Goal: Task Accomplishment & Management: Use online tool/utility

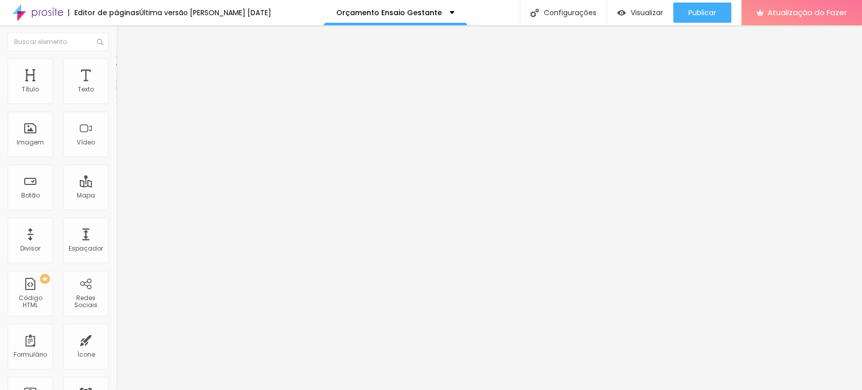
click at [125, 68] on font "Estilo" at bounding box center [133, 65] width 16 height 9
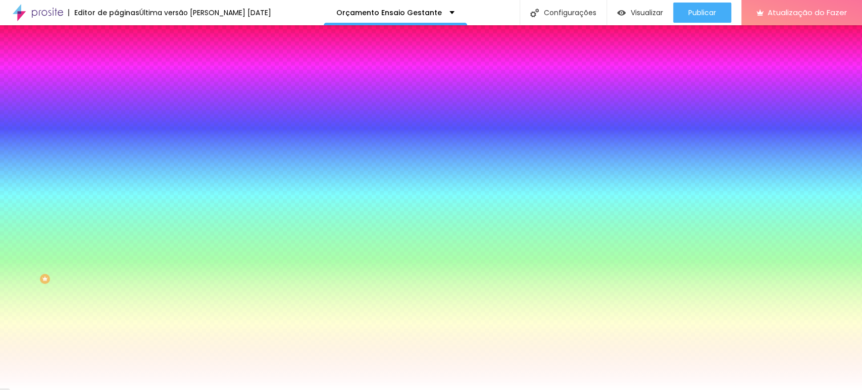
click at [122, 93] on font "Trocar imagem" at bounding box center [146, 88] width 49 height 9
click at [125, 71] on font "Avançado" at bounding box center [141, 75] width 33 height 9
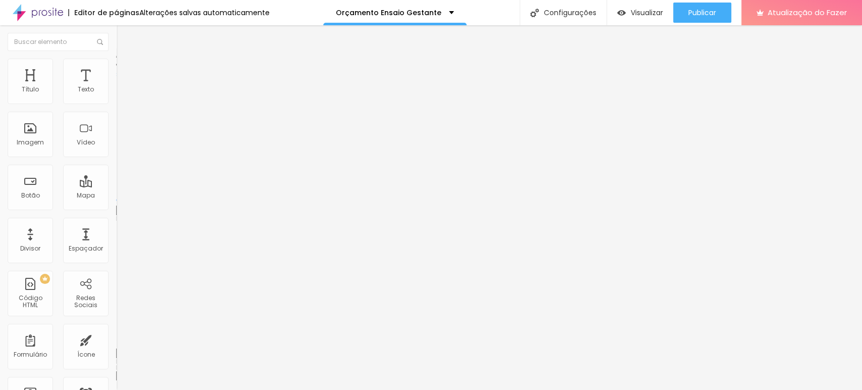
type input "304"
type input "299"
type input "294"
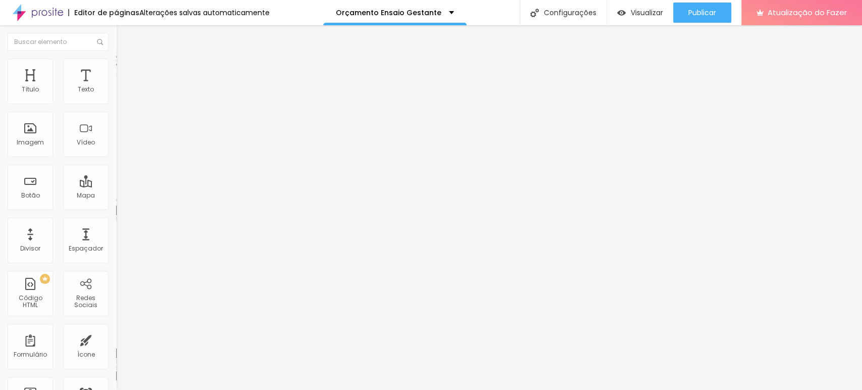
type input "294"
type input "290"
type input "285"
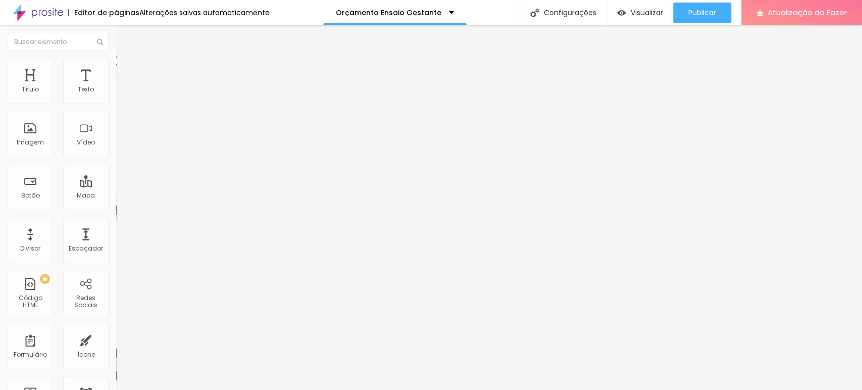
type input "280"
type input "261"
type input "252"
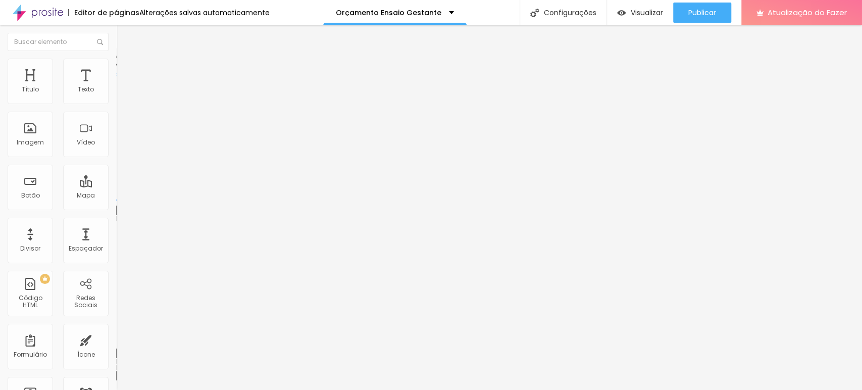
type input "252"
type input "247"
type input "238"
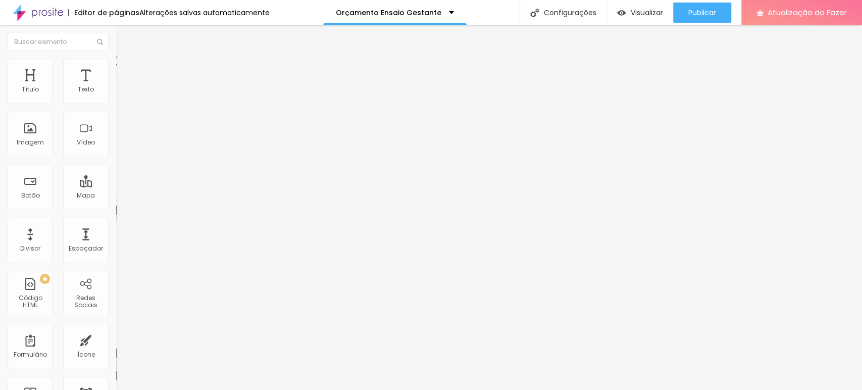
type input "229"
type input "224"
type input "219"
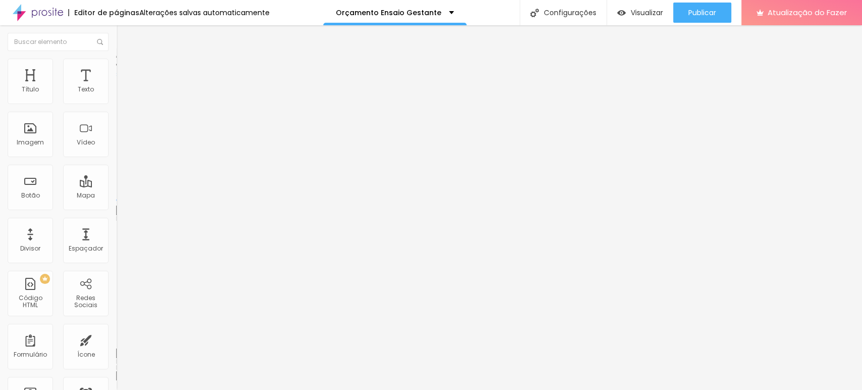
type input "219"
type input "215"
type input "210"
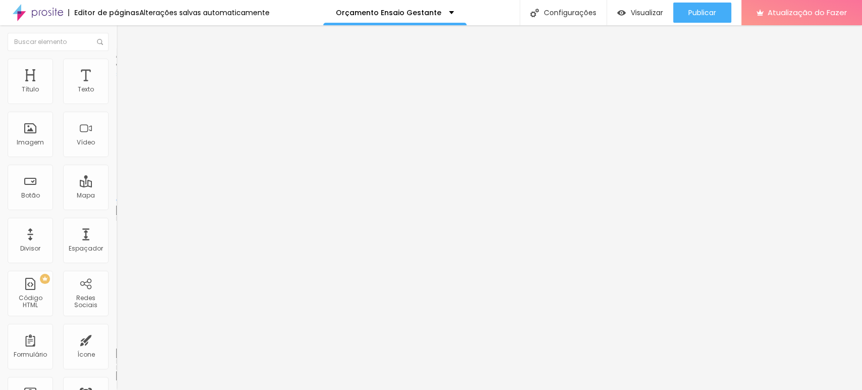
type input "201"
type input "191"
type input "187"
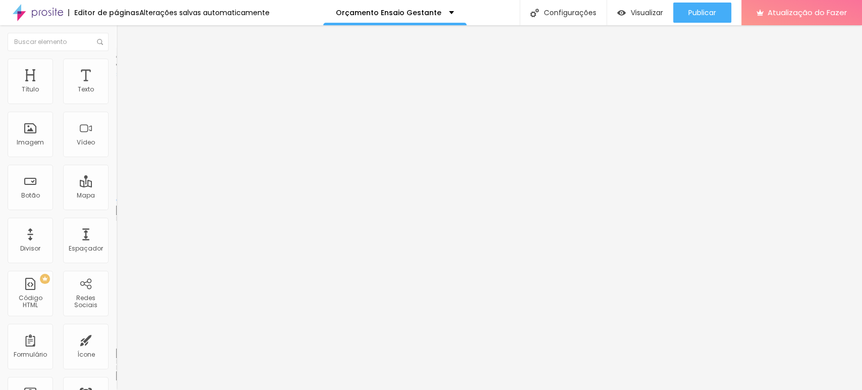
type input "187"
type input "182"
type input "172"
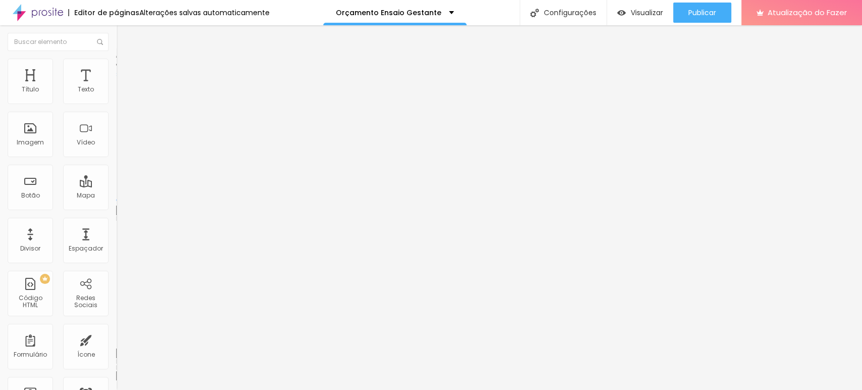
type input "168"
type input "172"
type input "177"
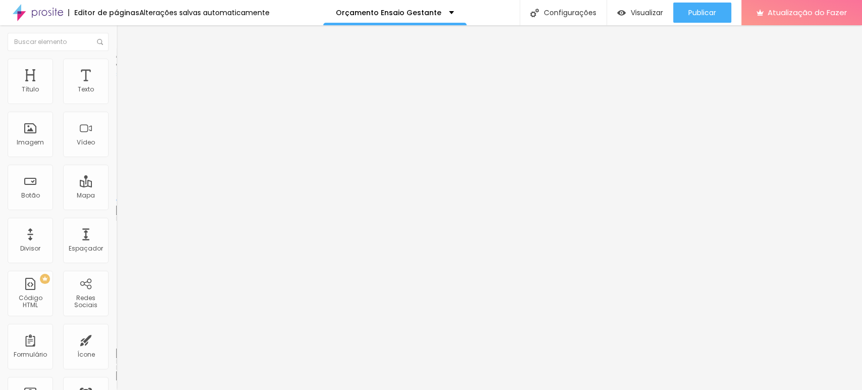
type input "177"
type input "182"
type input "187"
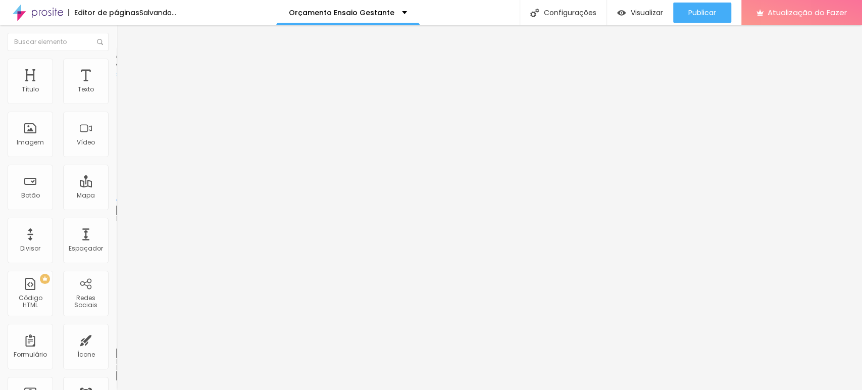
type input "191"
type input "196"
type input "201"
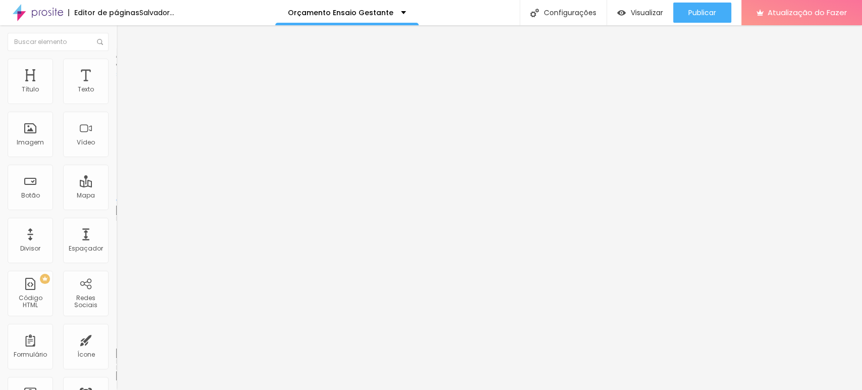
type input "201"
drag, startPoint x: 52, startPoint y: 120, endPoint x: 41, endPoint y: 115, distance: 11.1
type input "201"
click at [116, 339] on input "range" at bounding box center [148, 343] width 65 height 8
click at [122, 87] on font "Trocar imagem" at bounding box center [146, 82] width 49 height 9
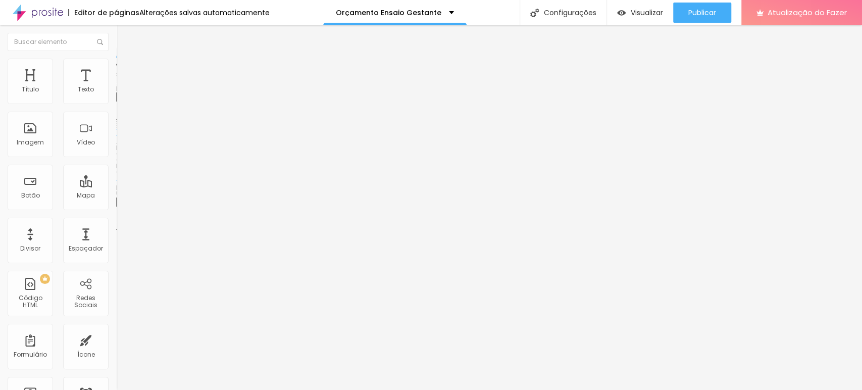
click at [122, 87] on font "Trocar imagem" at bounding box center [146, 82] width 49 height 9
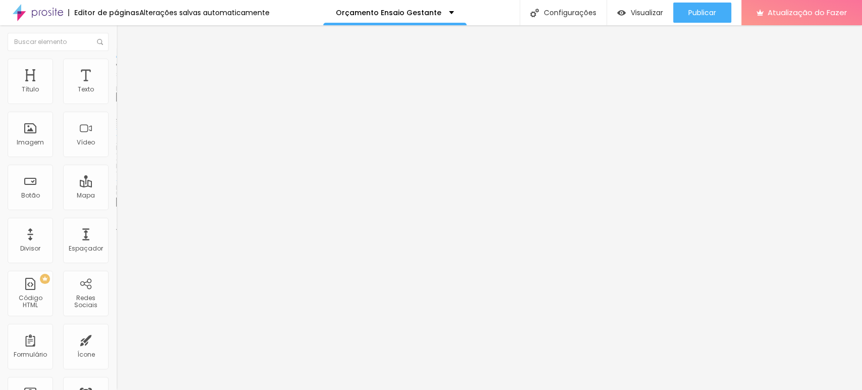
click at [122, 87] on font "Trocar imagem" at bounding box center [146, 82] width 49 height 9
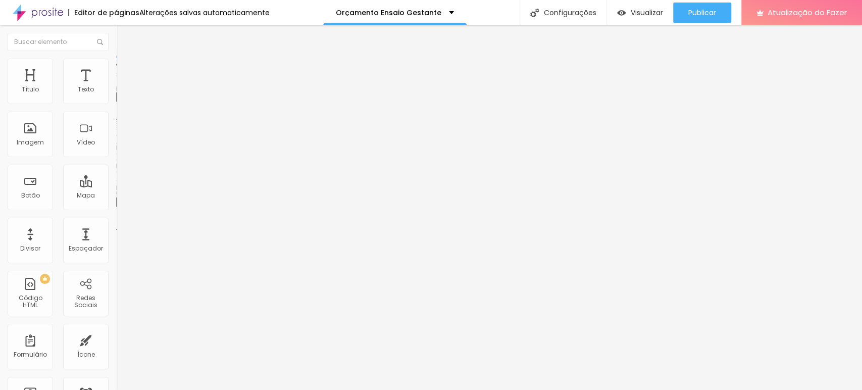
click at [122, 87] on font "Trocar imagem" at bounding box center [146, 82] width 49 height 9
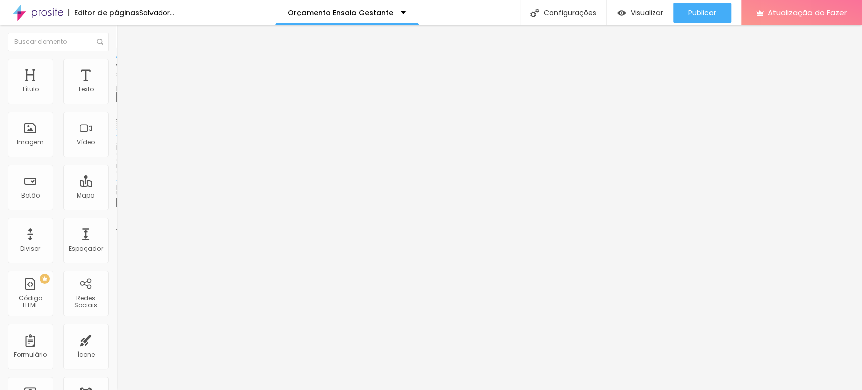
click at [122, 87] on font "Trocar imagem" at bounding box center [146, 82] width 49 height 9
drag, startPoint x: 690, startPoint y: 164, endPoint x: 686, endPoint y: 146, distance: 17.5
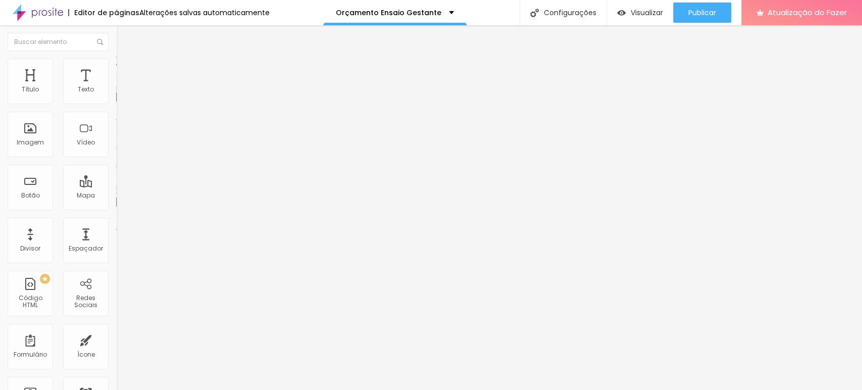
click at [122, 87] on font "Trocar imagem" at bounding box center [146, 82] width 49 height 9
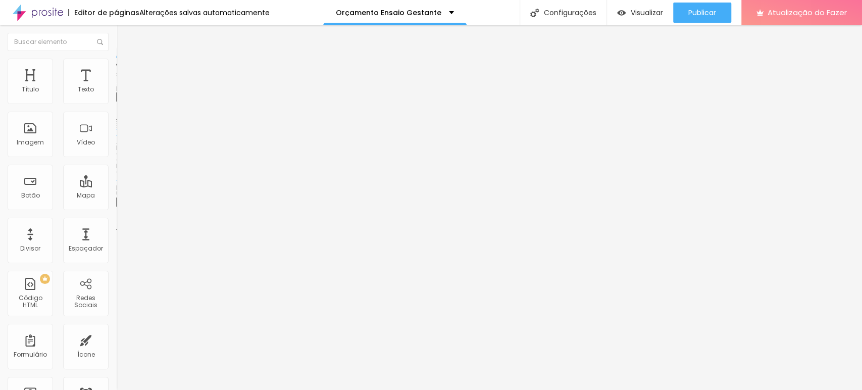
click at [122, 87] on font "Trocar imagem" at bounding box center [146, 82] width 49 height 9
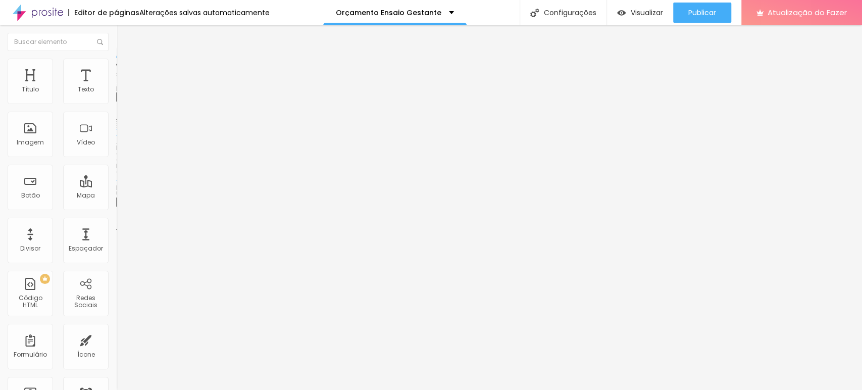
click at [122, 87] on font "Trocar imagem" at bounding box center [146, 82] width 49 height 9
click at [116, 87] on span "Trocar imagem" at bounding box center [143, 82] width 55 height 9
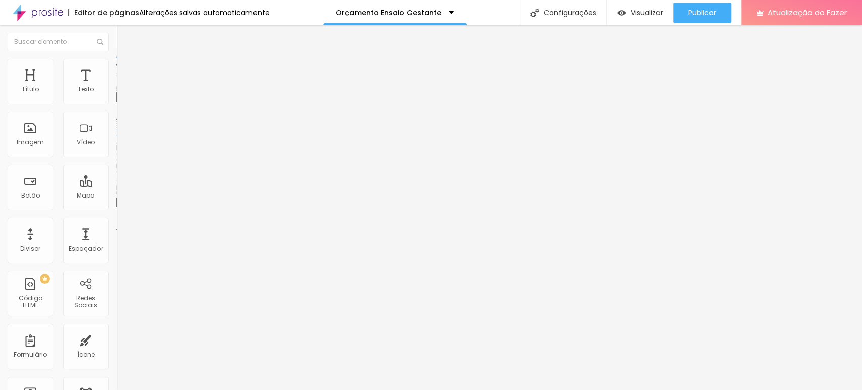
click at [116, 66] on li "Estilo" at bounding box center [174, 64] width 116 height 10
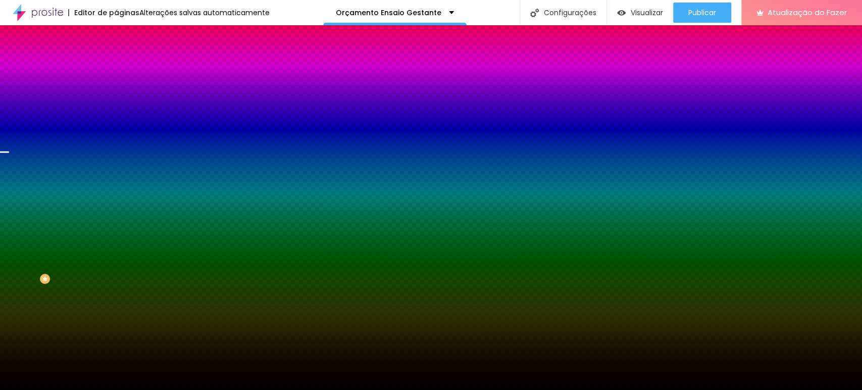
click at [122, 93] on font "Trocar imagem" at bounding box center [146, 88] width 49 height 9
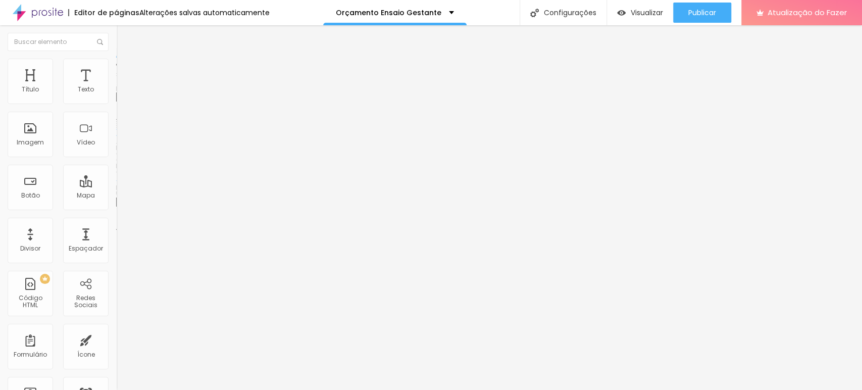
click at [122, 87] on font "Trocar imagem" at bounding box center [146, 82] width 49 height 9
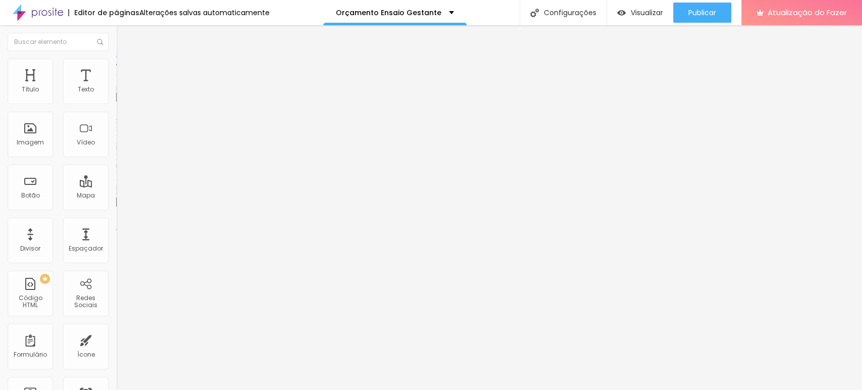
click at [122, 87] on font "Trocar imagem" at bounding box center [146, 82] width 49 height 9
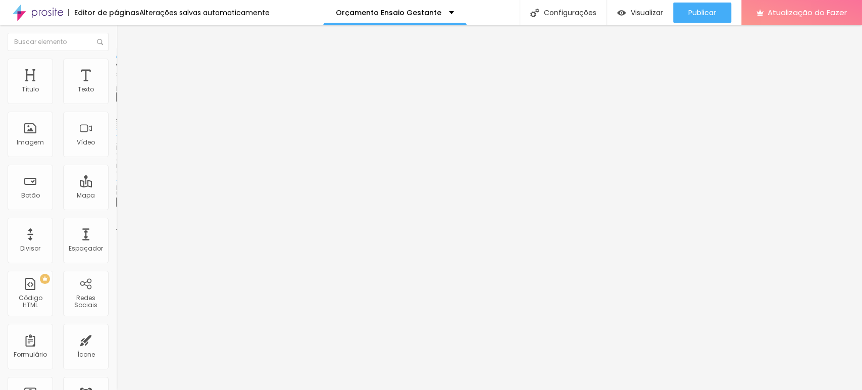
click at [122, 87] on font "Trocar imagem" at bounding box center [146, 82] width 49 height 9
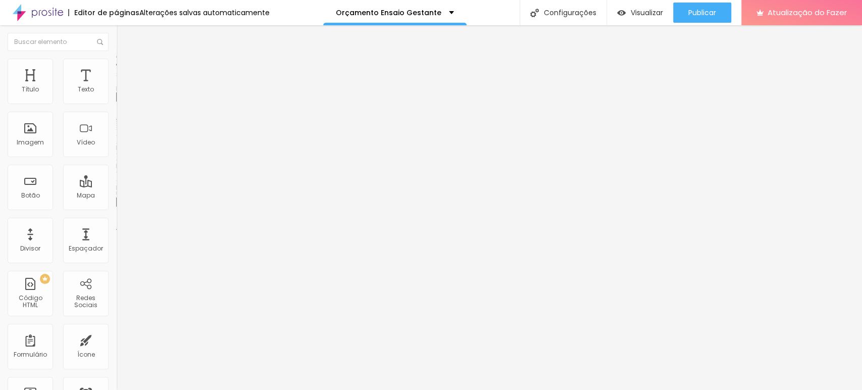
click at [122, 87] on font "Trocar imagem" at bounding box center [146, 82] width 49 height 9
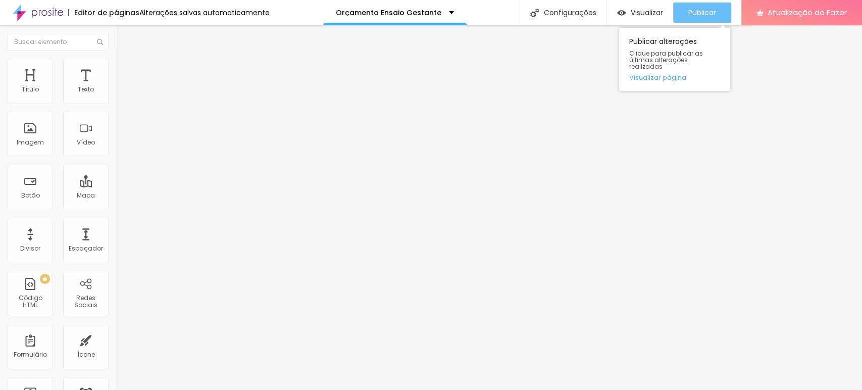
click at [709, 13] on font "Publicar" at bounding box center [702, 13] width 28 height 10
click at [718, 14] on button "Publicar" at bounding box center [702, 13] width 58 height 20
